Goal: Task Accomplishment & Management: Use online tool/utility

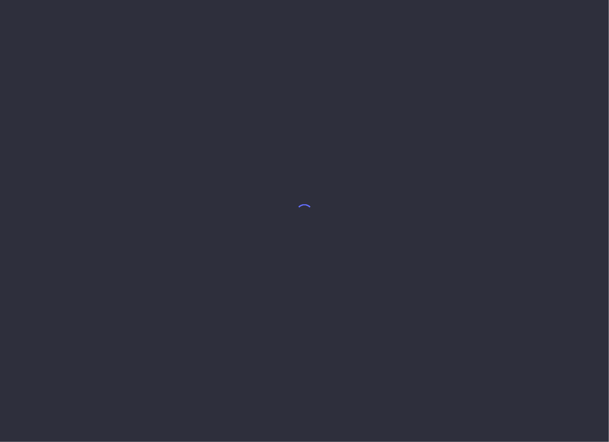
select select "7"
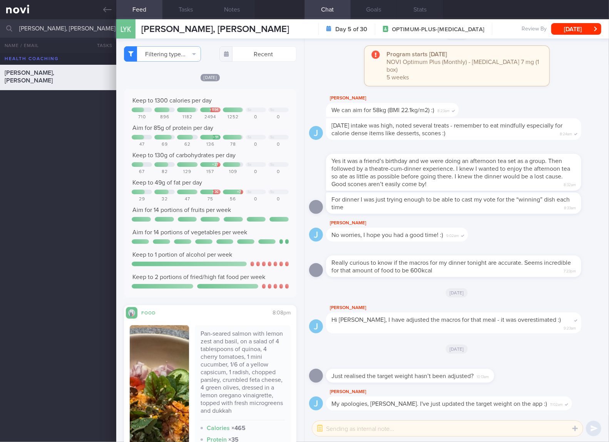
scroll to position [128, 0]
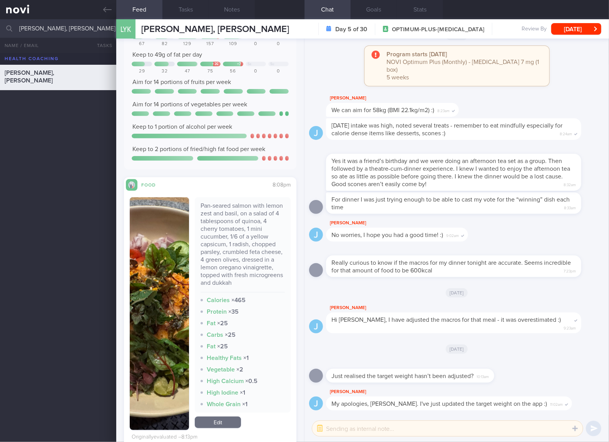
click at [262, 219] on div "Pan-seared salmon with lemon zest and basil, on a salad of 4 tablespoons of qui…" at bounding box center [243, 247] width 84 height 90
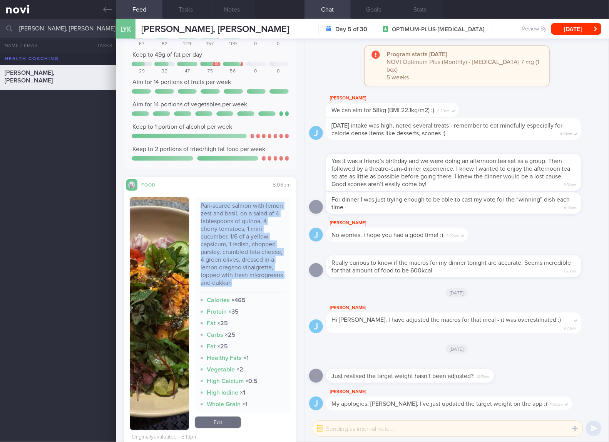
click at [262, 219] on div "Pan-seared salmon with lemon zest and basil, on a salad of 4 tablespoons of qui…" at bounding box center [243, 247] width 84 height 90
copy div "Pan-seared salmon with lemon zest and basil, on a salad of 4 tablespoons of qui…"
click at [156, 287] on button "button" at bounding box center [159, 313] width 59 height 233
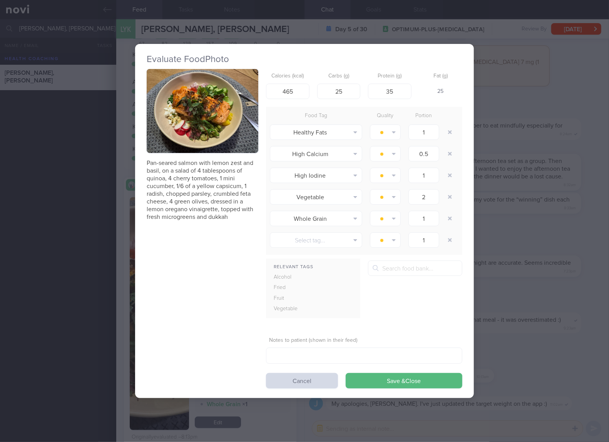
click at [228, 115] on button "button" at bounding box center [203, 111] width 112 height 84
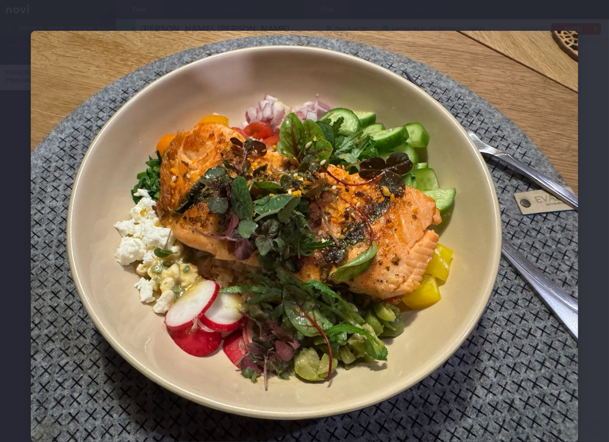
click at [448, 231] on img at bounding box center [305, 236] width 548 height 411
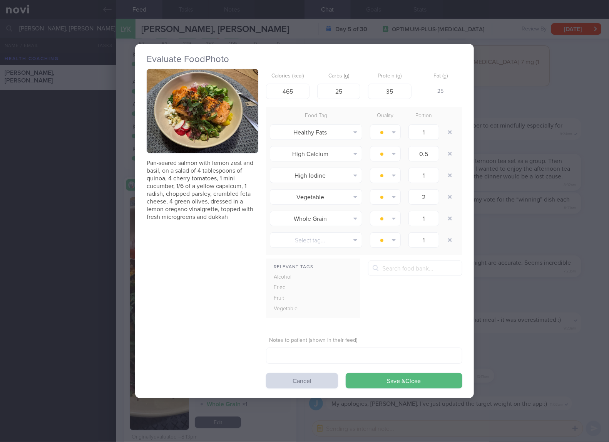
click at [515, 203] on div "Evaluate Food Photo Pan-seared salmon with lemon zest and basil, on a salad of …" at bounding box center [304, 221] width 609 height 442
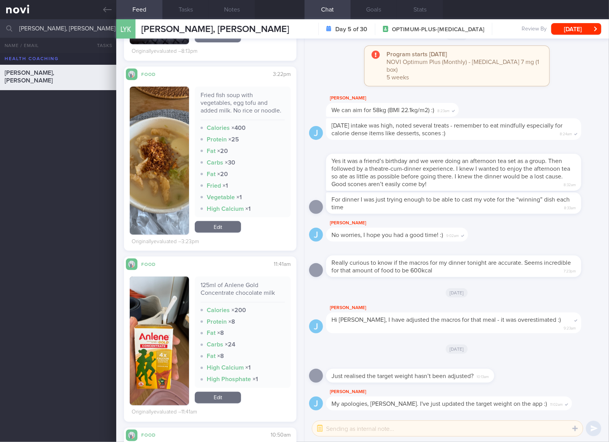
scroll to position [642, 0]
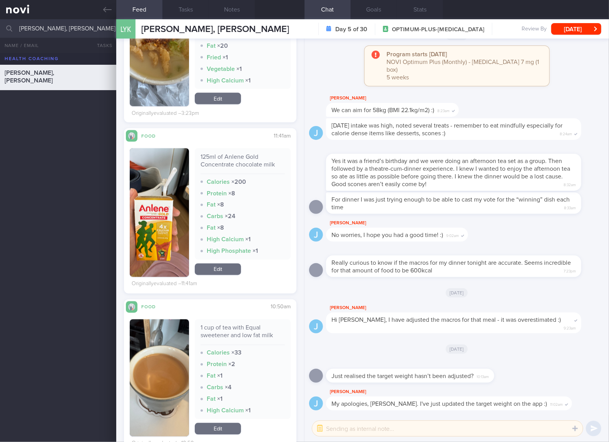
click at [210, 272] on link "Edit" at bounding box center [218, 269] width 46 height 12
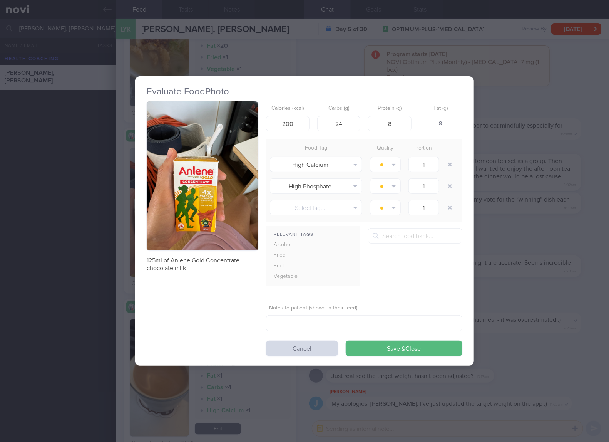
click at [307, 112] on div "Calories (kcal) 200" at bounding box center [288, 116] width 44 height 30
click at [301, 118] on input "200" at bounding box center [288, 123] width 44 height 15
type input "85"
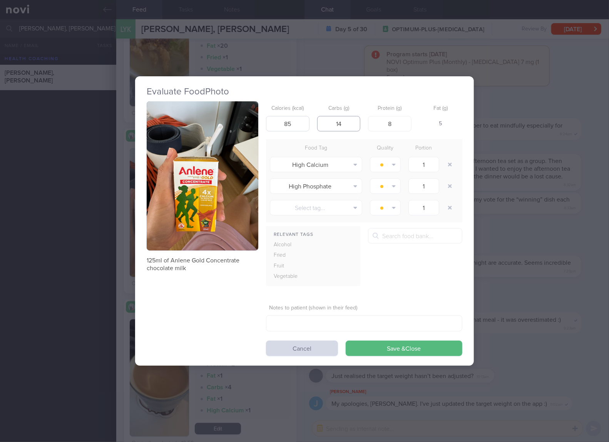
type input "14"
type input "3"
click at [346, 340] on button "Save & Close" at bounding box center [404, 347] width 117 height 15
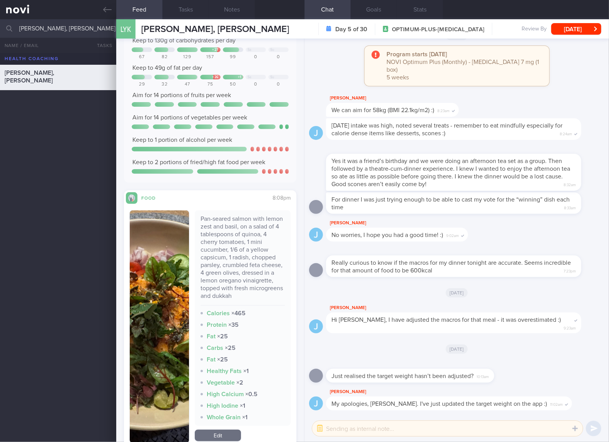
scroll to position [256, 0]
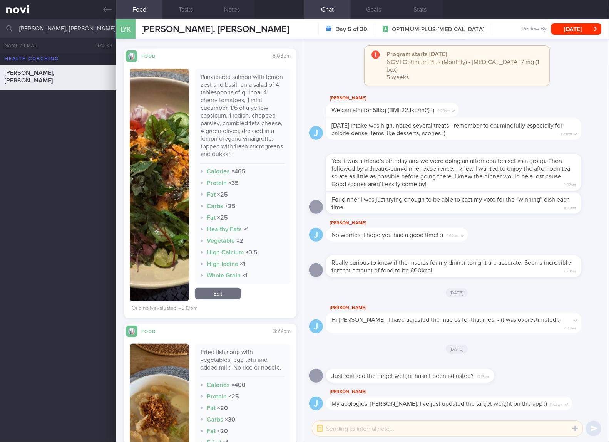
click at [222, 295] on link "Edit" at bounding box center [218, 294] width 46 height 12
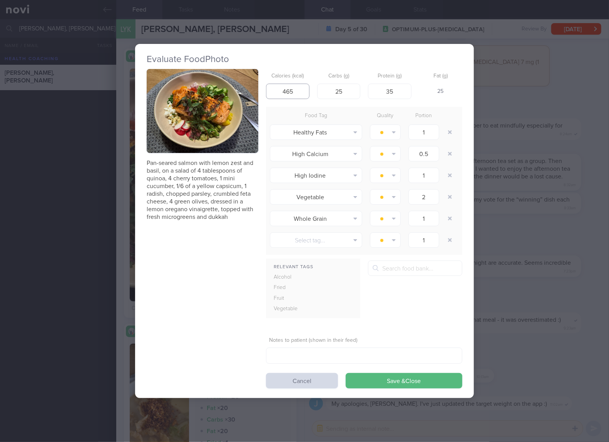
click at [292, 94] on input "465" at bounding box center [288, 91] width 44 height 15
type input "457"
type input "22"
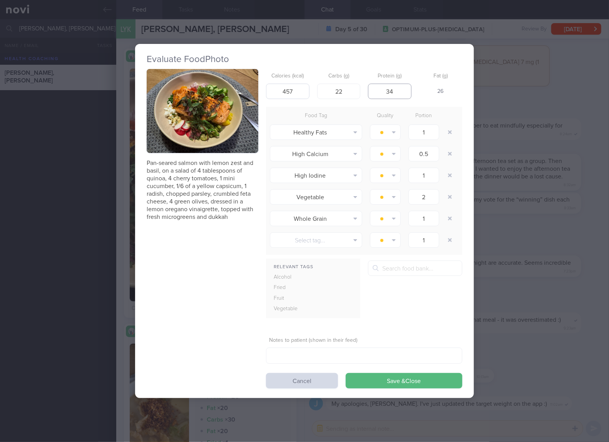
type input "34"
click at [346, 373] on button "Save & Close" at bounding box center [404, 380] width 117 height 15
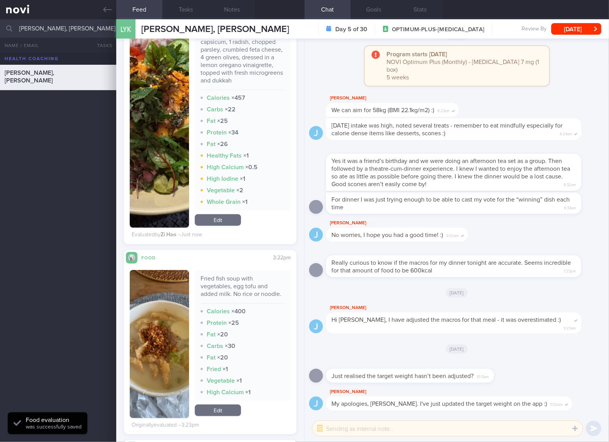
scroll to position [513, 0]
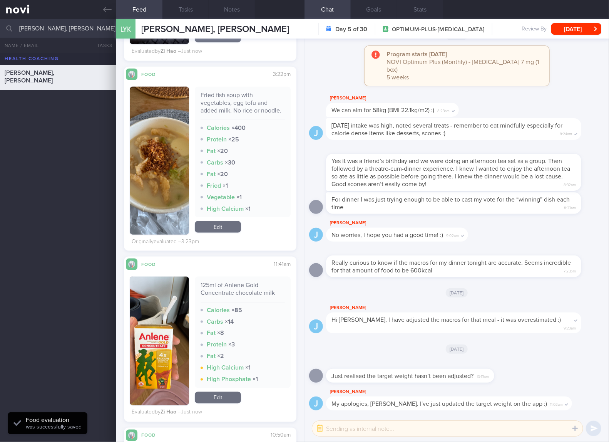
click at [217, 103] on div "Fried fish soup with vegetables, egg tofu and added milk. No rice or noodle." at bounding box center [243, 105] width 84 height 29
copy div "Fried fish soup with vegetables, egg tofu and added milk. No rice or noodle."
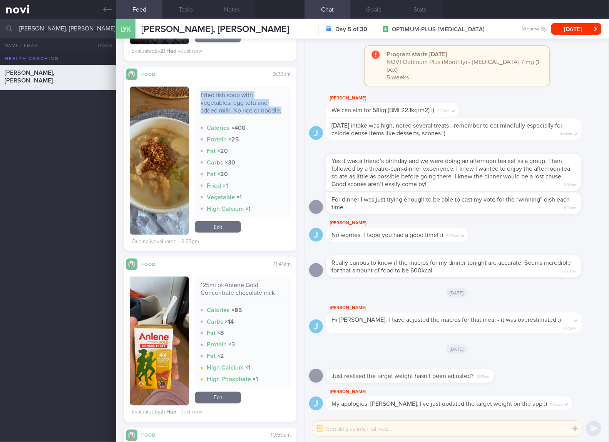
click at [149, 136] on button "button" at bounding box center [159, 161] width 59 height 148
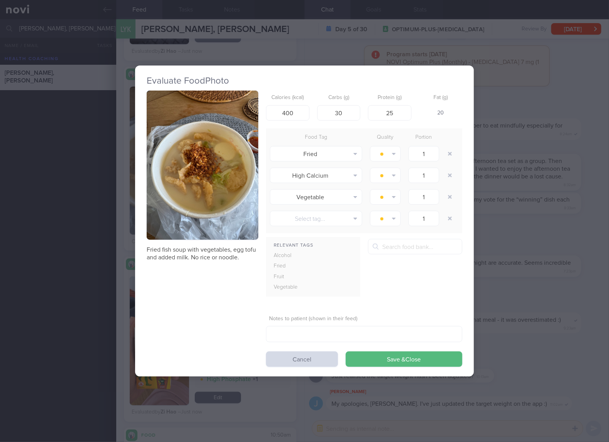
drag, startPoint x: 194, startPoint y: 163, endPoint x: 202, endPoint y: 125, distance: 39.3
click at [202, 125] on button "button" at bounding box center [203, 164] width 112 height 149
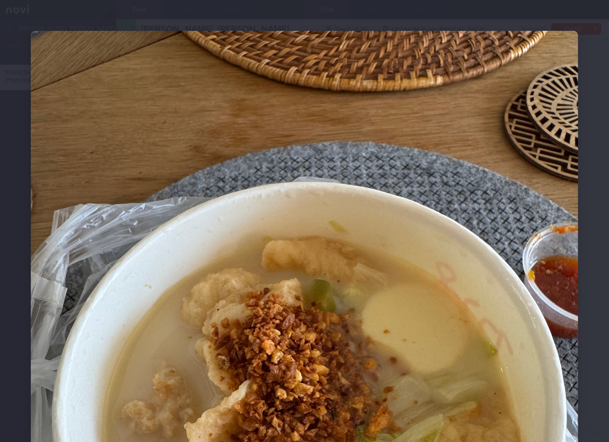
click at [485, 272] on img at bounding box center [305, 396] width 548 height 730
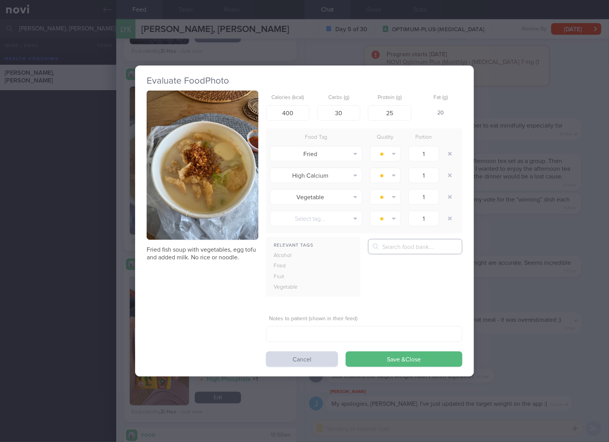
click at [458, 247] on input "text" at bounding box center [415, 246] width 94 height 15
click at [295, 112] on input "400" at bounding box center [288, 112] width 44 height 15
type input "220"
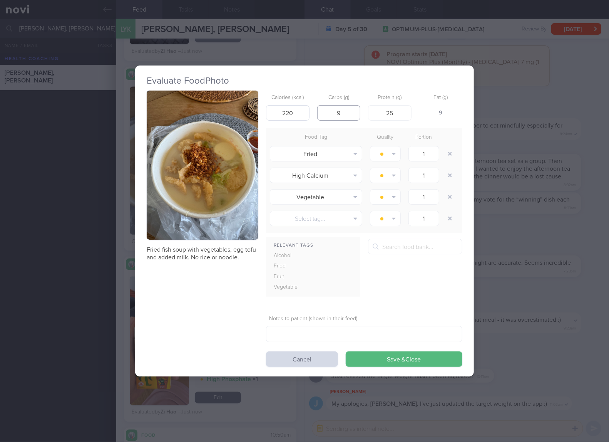
type input "9"
type input "17"
click at [346, 351] on button "Save & Close" at bounding box center [404, 358] width 117 height 15
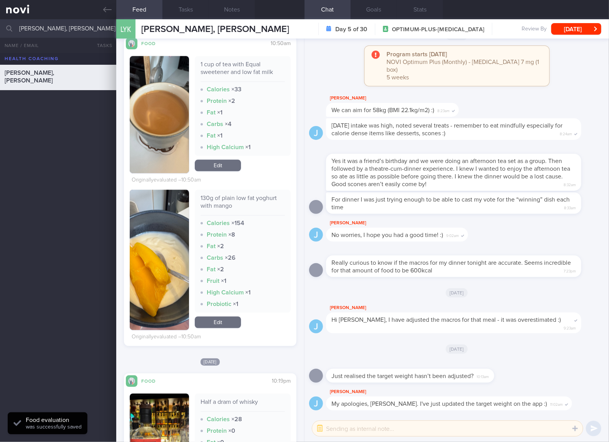
scroll to position [1027, 0]
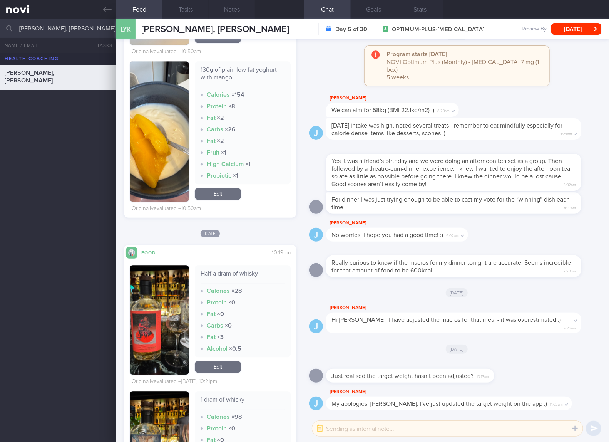
click at [221, 83] on div "130g of plain low fat yoghurt with mango" at bounding box center [243, 76] width 84 height 21
copy div "130g of plain low fat yoghurt with mango"
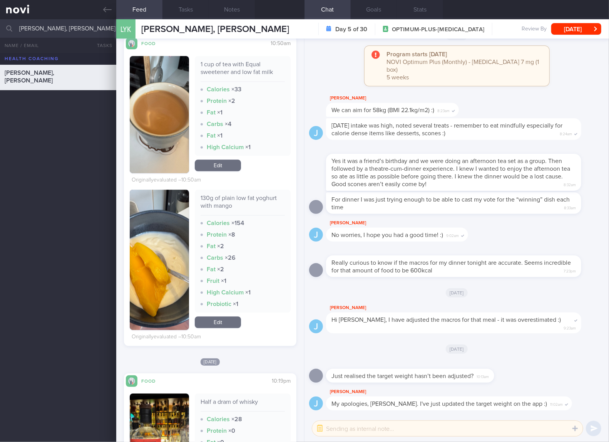
click at [228, 327] on link "Edit" at bounding box center [218, 322] width 46 height 12
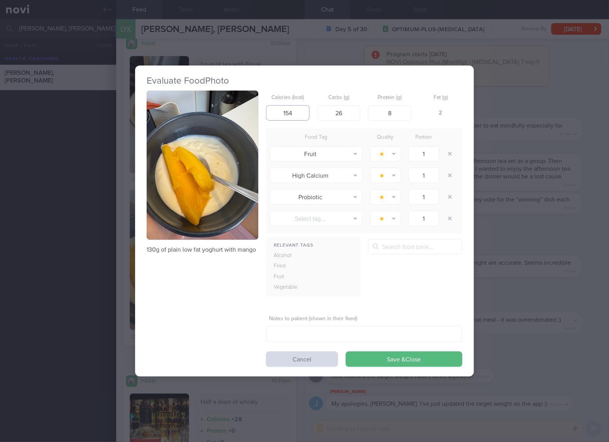
click at [296, 111] on input "154" at bounding box center [288, 112] width 44 height 15
type input "96"
type input "16"
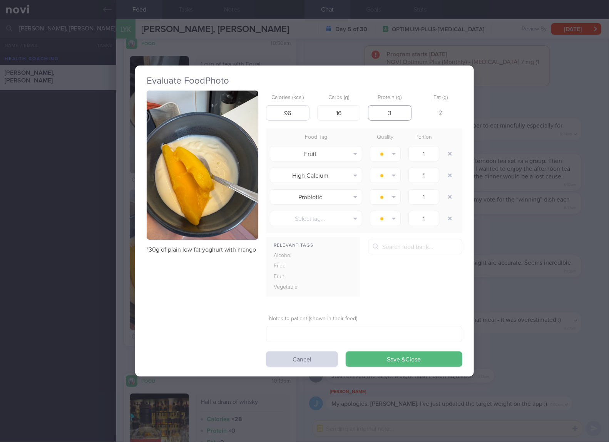
type input "3"
click at [346, 351] on button "Save & Close" at bounding box center [404, 358] width 117 height 15
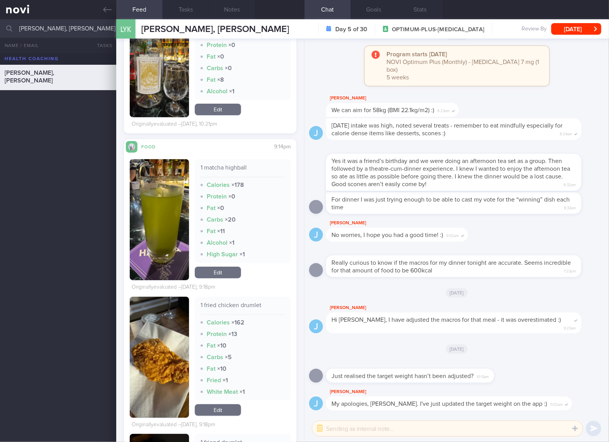
scroll to position [1540, 0]
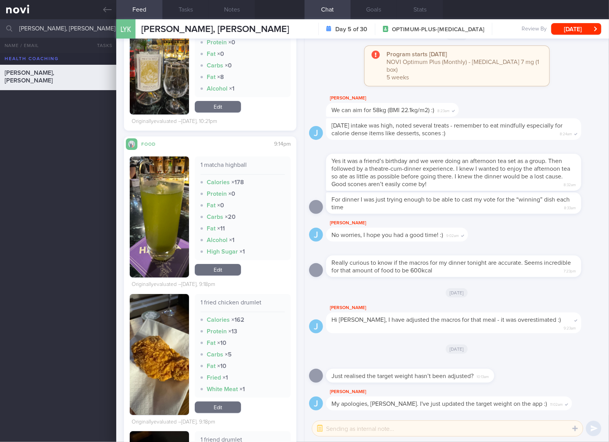
click at [234, 163] on div "1 matcha highball" at bounding box center [243, 167] width 84 height 13
copy div "1 matcha highball"
click at [228, 273] on link "Edit" at bounding box center [218, 270] width 46 height 12
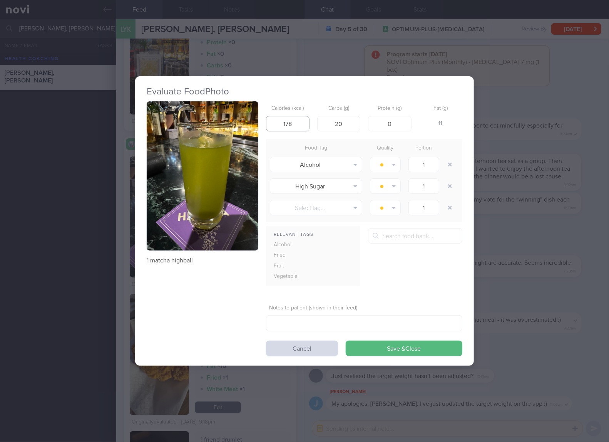
click at [289, 119] on input "178" at bounding box center [288, 123] width 44 height 15
type input "90"
type input "2"
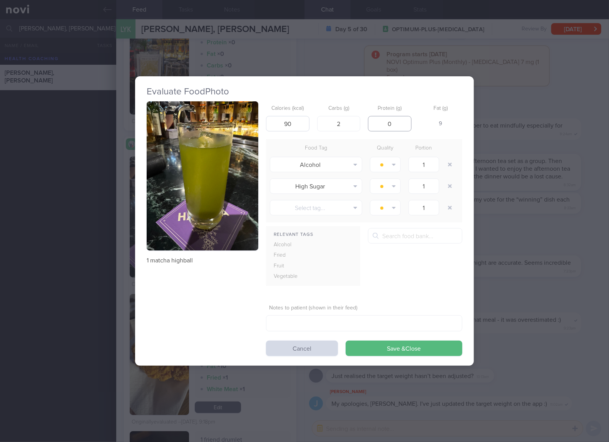
click at [346, 340] on button "Save & Close" at bounding box center [404, 347] width 117 height 15
